Goal: Transaction & Acquisition: Purchase product/service

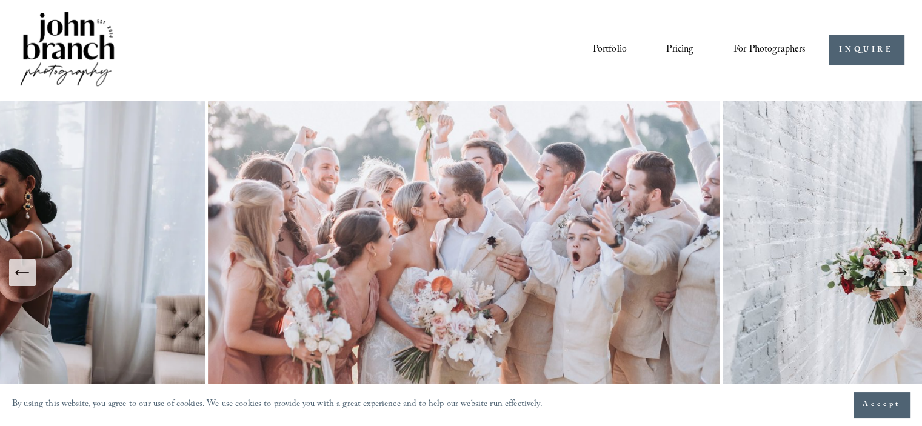
click at [903, 279] on icon "Next Slide" at bounding box center [899, 272] width 17 height 17
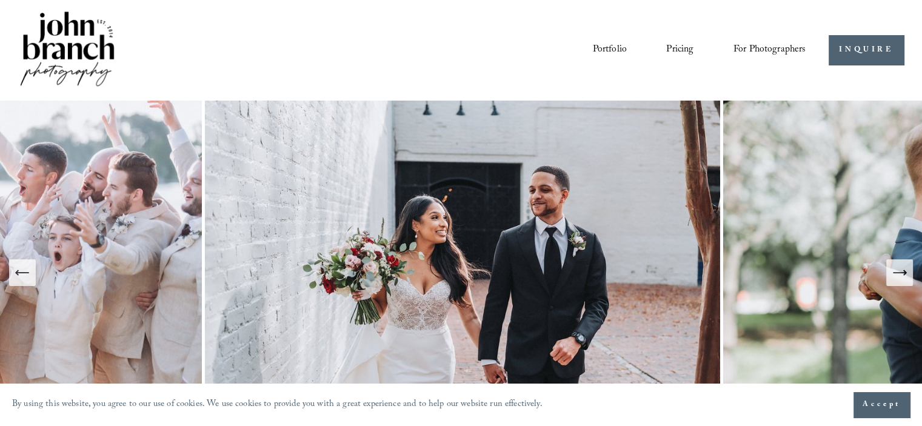
click at [903, 279] on icon "Next Slide" at bounding box center [899, 272] width 17 height 17
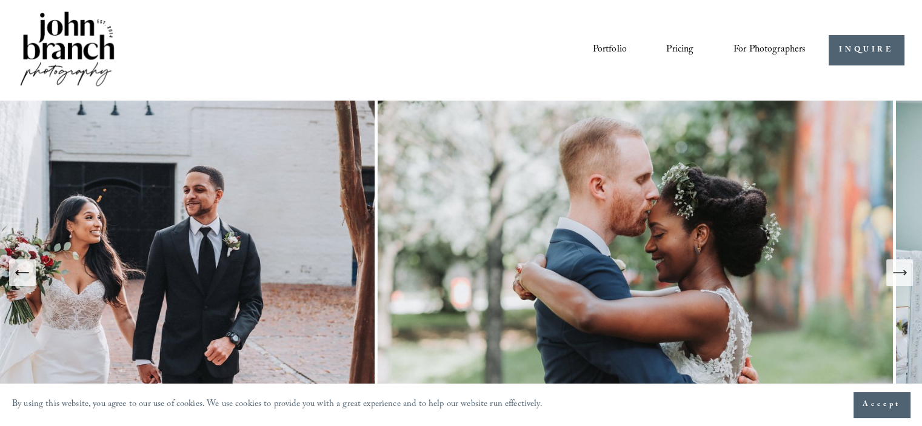
click at [903, 279] on icon "Next Slide" at bounding box center [899, 272] width 17 height 17
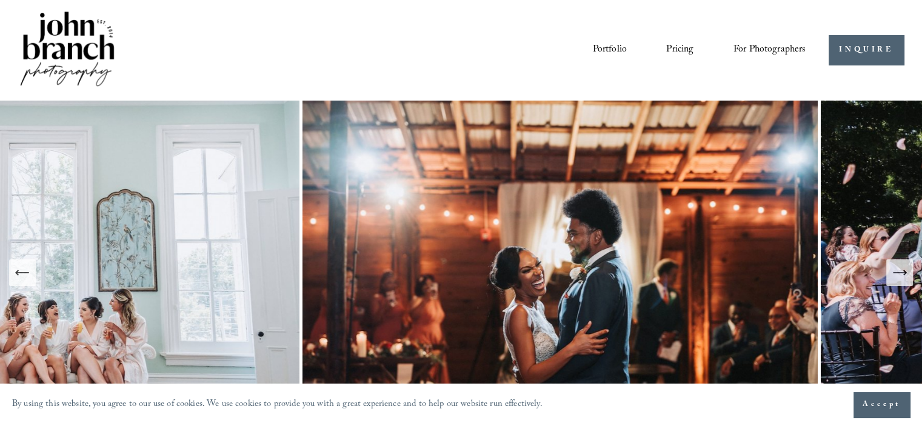
click at [903, 279] on icon "Next Slide" at bounding box center [899, 272] width 17 height 17
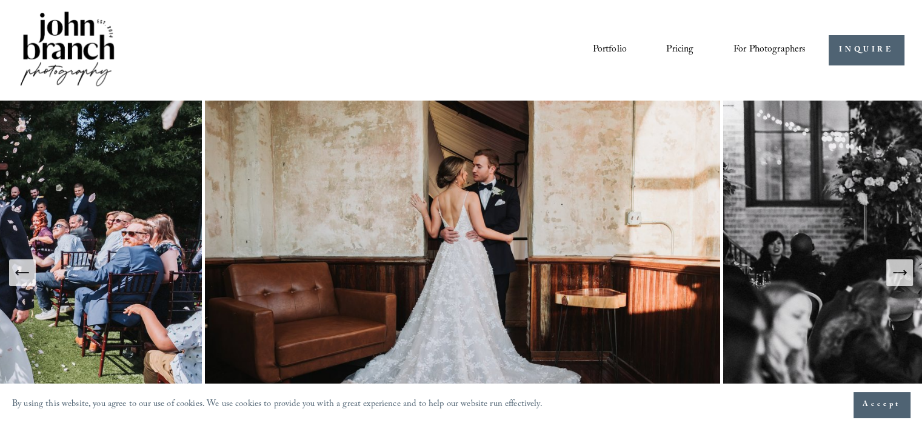
click at [0, 0] on span "Presets" at bounding box center [0, 0] width 0 height 0
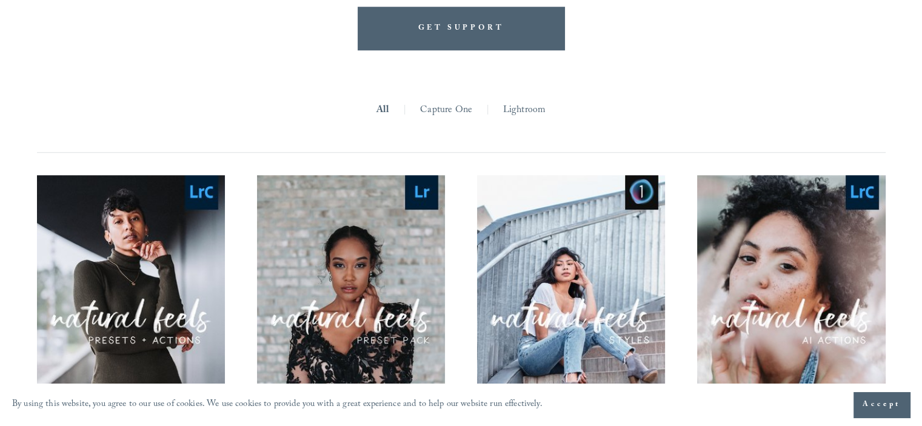
scroll to position [1088, 0]
click at [675, 190] on div "Quick View" at bounding box center [461, 370] width 849 height 391
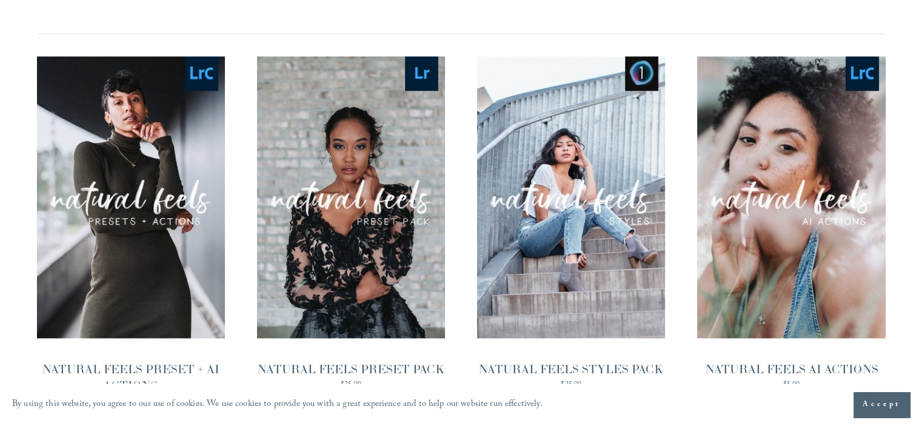
scroll to position [1199, 0]
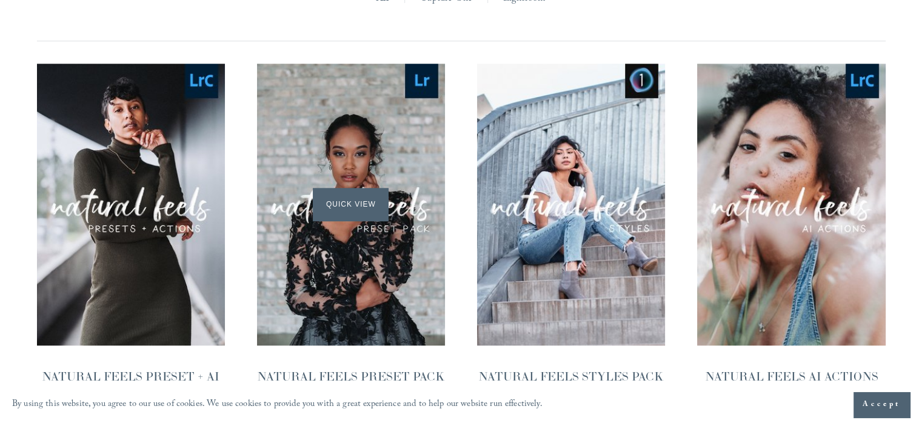
click at [432, 213] on div "Quick View" at bounding box center [351, 205] width 188 height 282
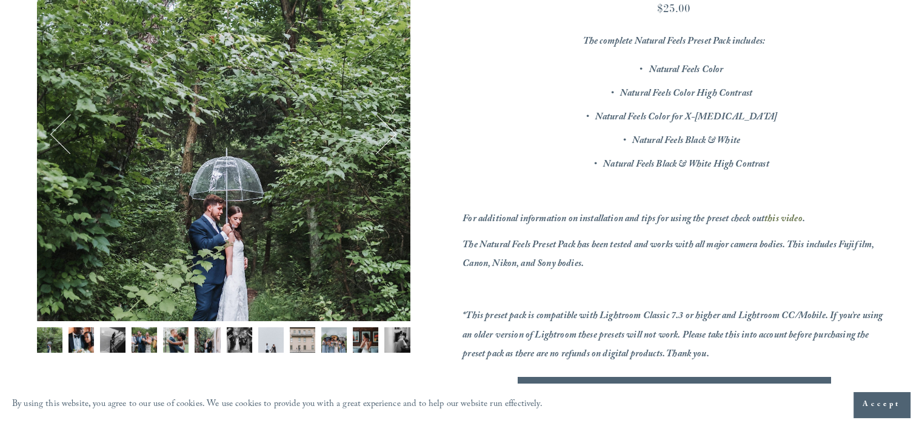
scroll to position [218, 0]
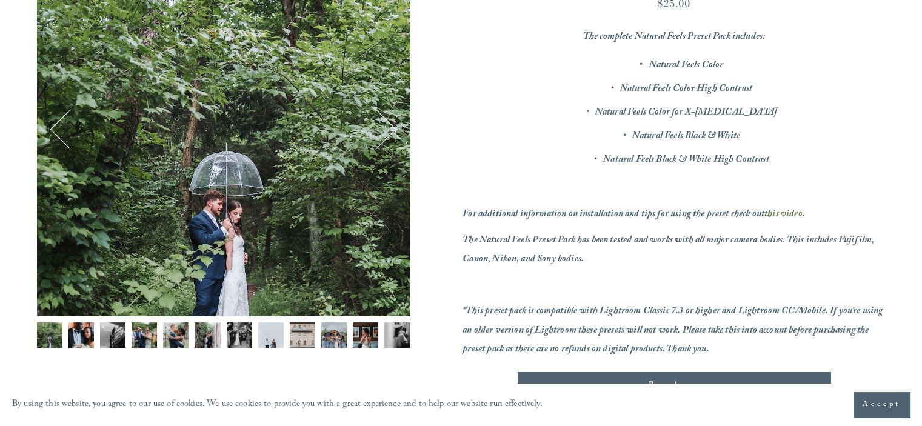
click at [85, 325] on img "Image 2 of 12" at bounding box center [81, 335] width 25 height 25
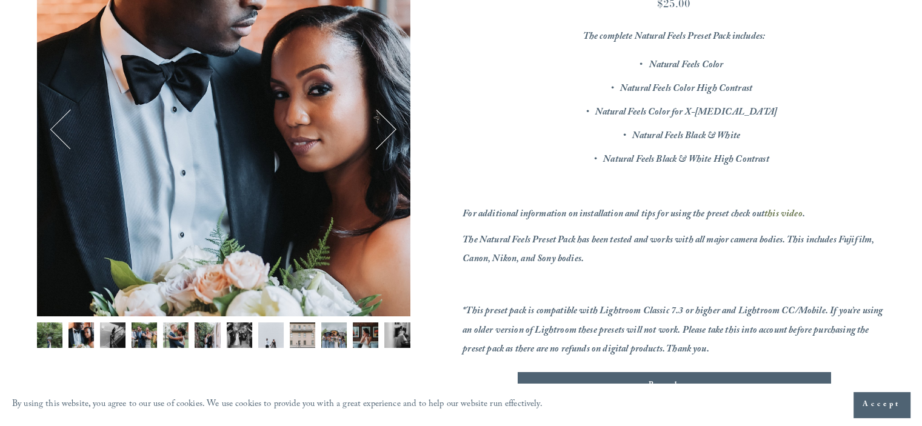
click at [107, 328] on img "Image 3 of 12" at bounding box center [112, 335] width 25 height 25
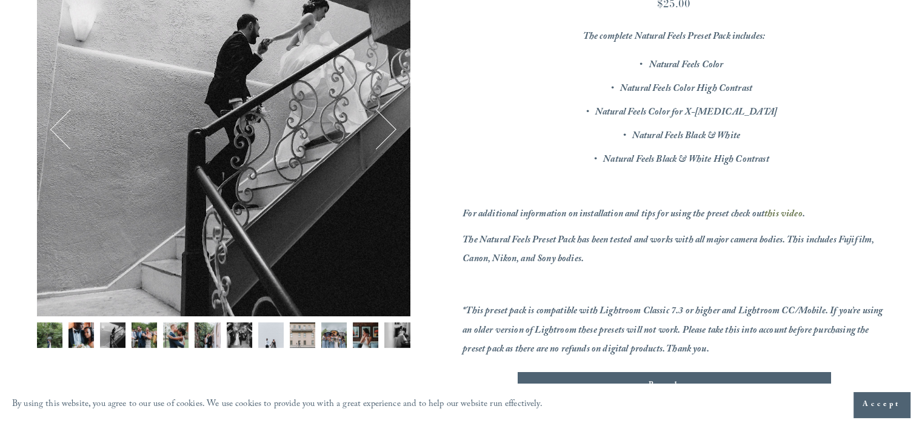
click at [139, 336] on img "Image 4 of 12" at bounding box center [144, 335] width 25 height 25
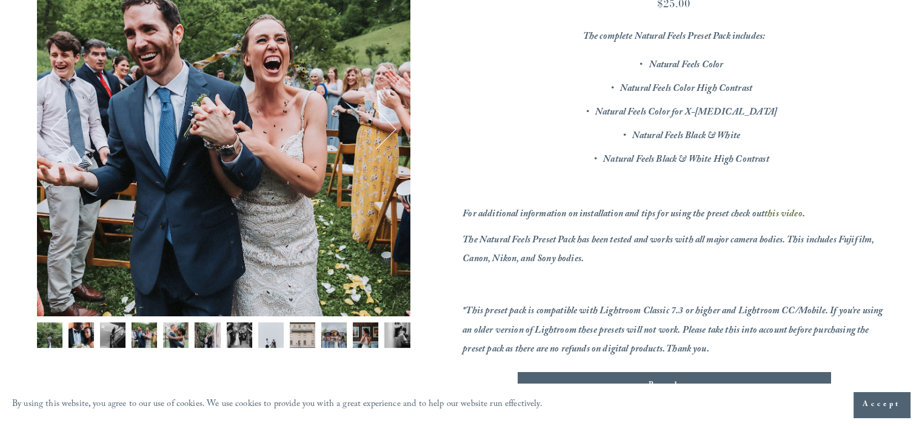
click at [168, 336] on img "Image 5 of 12" at bounding box center [175, 335] width 25 height 25
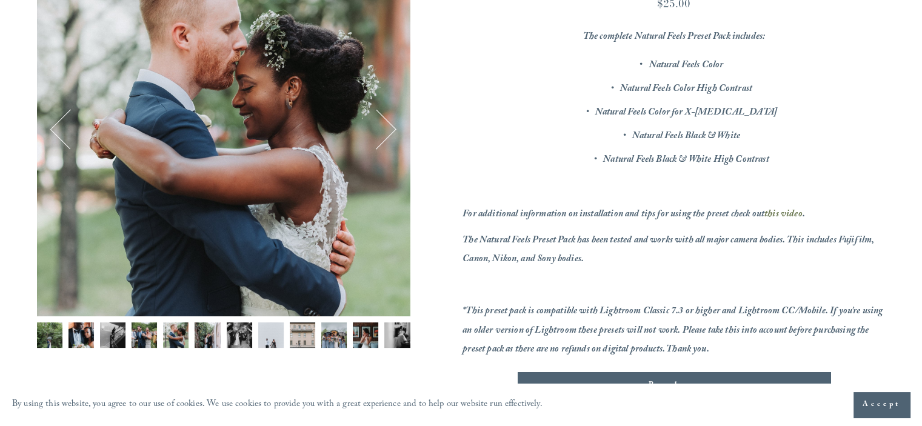
click at [198, 330] on img "Image 6 of 12" at bounding box center [207, 335] width 25 height 25
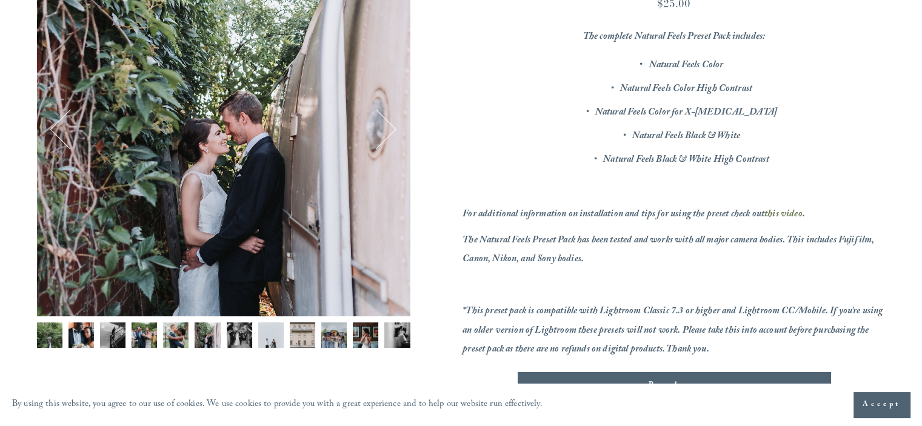
click at [227, 335] on img "Image 7 of 12" at bounding box center [239, 335] width 25 height 25
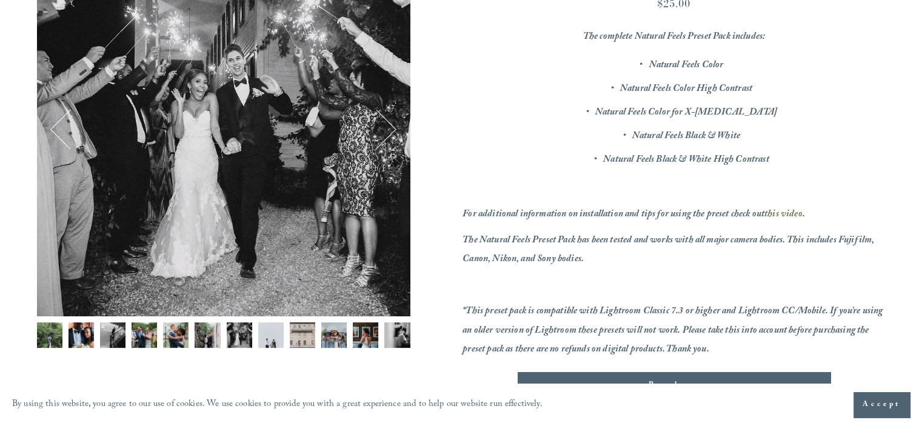
click at [252, 337] on div "Gallery thumbnails" at bounding box center [223, 339] width 373 height 32
click at [272, 337] on img "Image 8 of 12" at bounding box center [270, 335] width 25 height 25
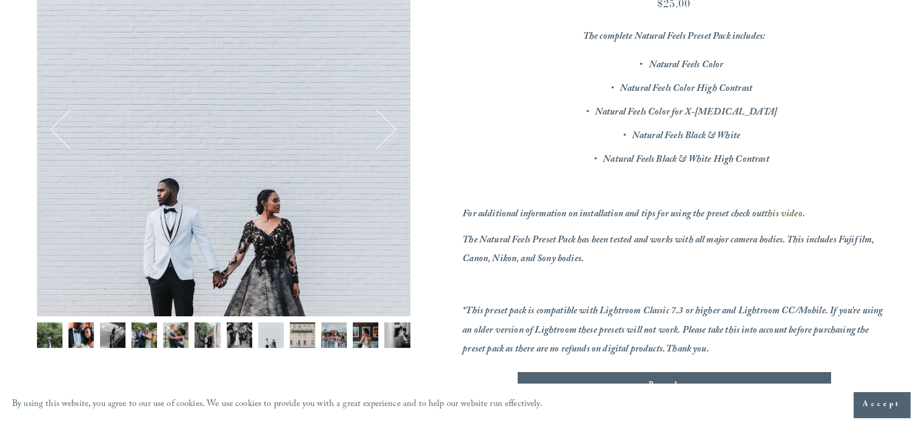
click at [290, 336] on img "Image 9 of 12" at bounding box center [302, 335] width 25 height 25
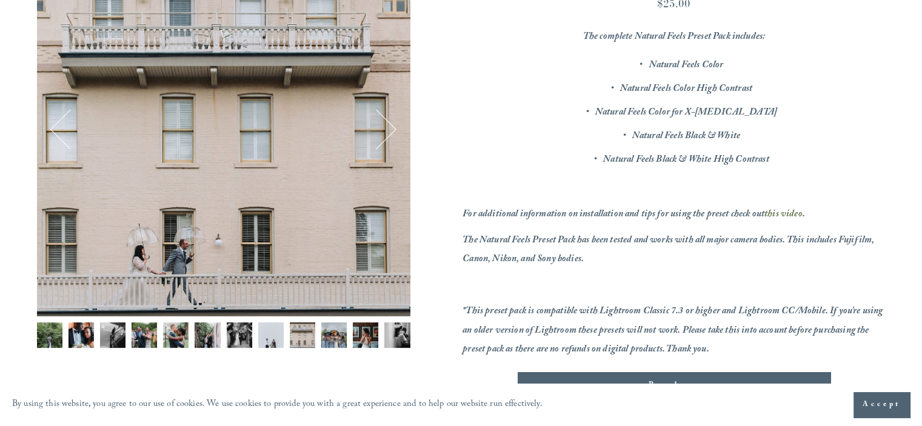
click at [312, 333] on img "Image 9 of 12" at bounding box center [302, 335] width 25 height 25
click at [336, 330] on img "Image 10 of 12" at bounding box center [333, 335] width 25 height 25
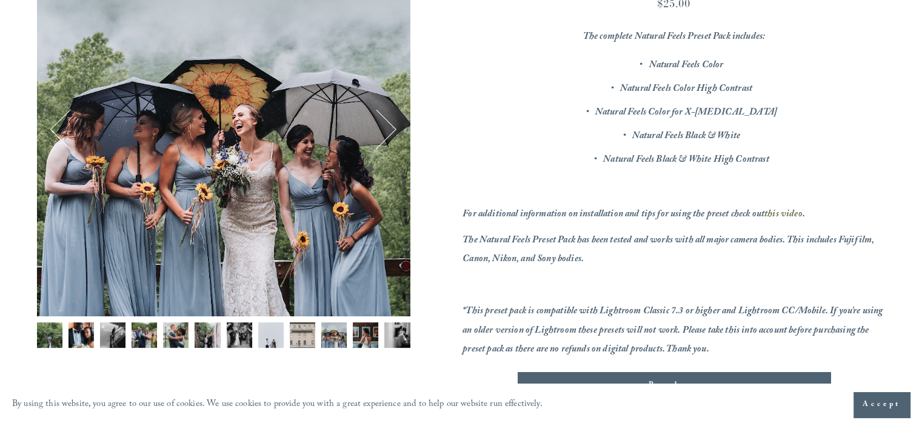
click at [361, 333] on img "Image 11 of 12" at bounding box center [365, 335] width 25 height 25
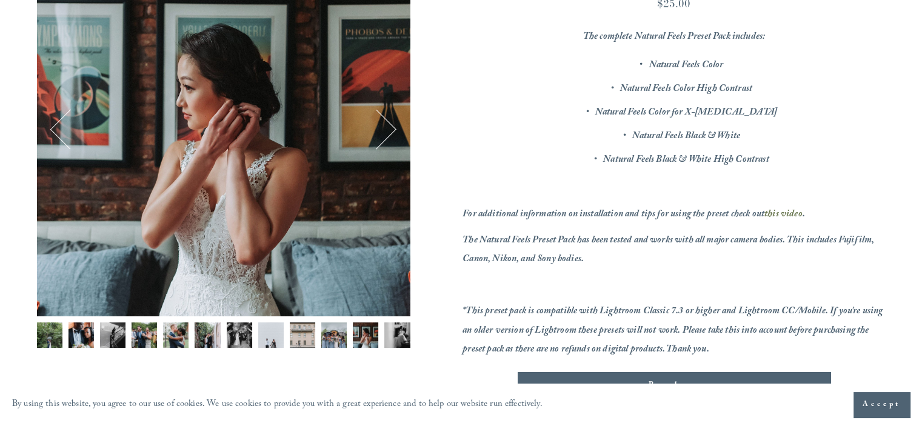
click at [392, 339] on img "Image 12 of 12" at bounding box center [396, 335] width 25 height 25
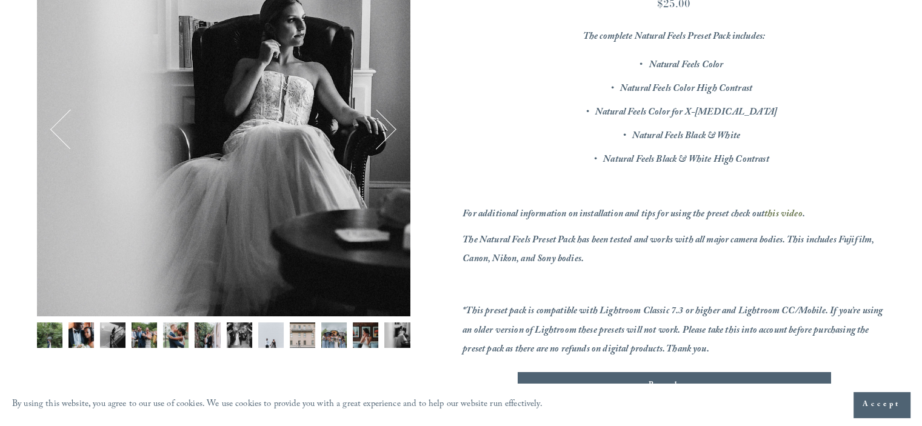
click at [301, 351] on button "Image 9 of 12" at bounding box center [302, 339] width 25 height 32
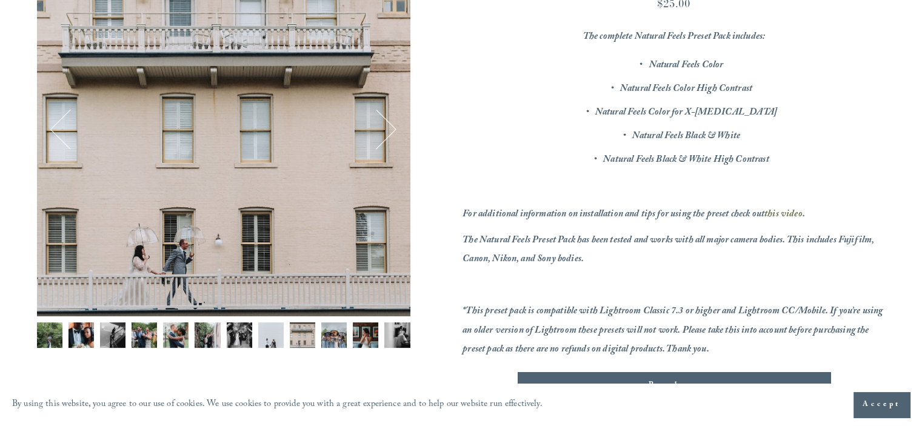
click at [337, 348] on button "Image 10 of 12" at bounding box center [333, 339] width 25 height 32
